Goal: Task Accomplishment & Management: Manage account settings

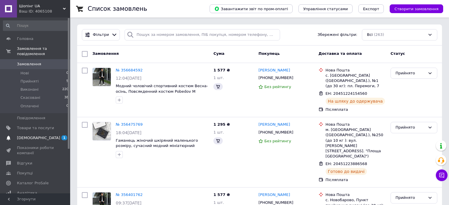
click at [27, 136] on span "[DEMOGRAPHIC_DATA]" at bounding box center [38, 138] width 43 height 5
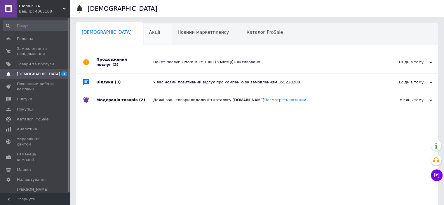
click at [149, 32] on span "Акції" at bounding box center [154, 32] width 11 height 5
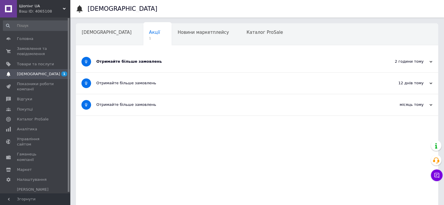
click at [123, 60] on div "Отримайте більше замовлень" at bounding box center [235, 61] width 278 height 5
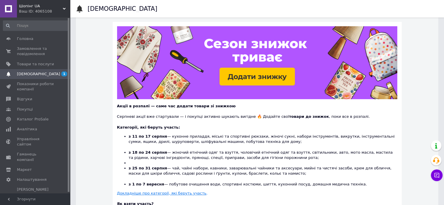
scroll to position [58, 0]
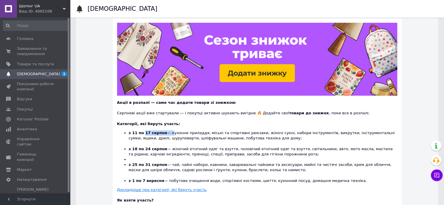
drag, startPoint x: 164, startPoint y: 133, endPoint x: 162, endPoint y: 141, distance: 8.4
click at [167, 132] on li "з 11 по 17 серпня — кухонне приладдя, міські та спортивні рюкзаки, жіночі сукні…" at bounding box center [263, 139] width 269 height 16
click at [34, 55] on span "Замовлення та повідомлення" at bounding box center [35, 51] width 37 height 11
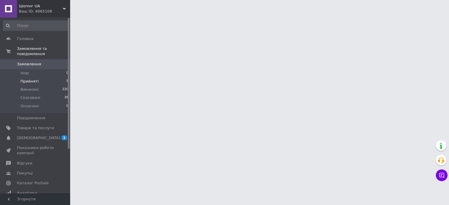
click at [33, 79] on span "Прийняті" at bounding box center [29, 81] width 18 height 5
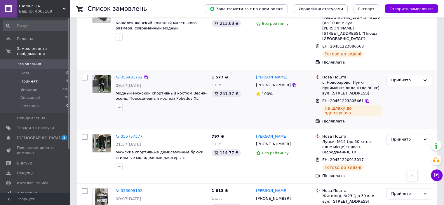
scroll to position [181, 0]
